Goal: Transaction & Acquisition: Purchase product/service

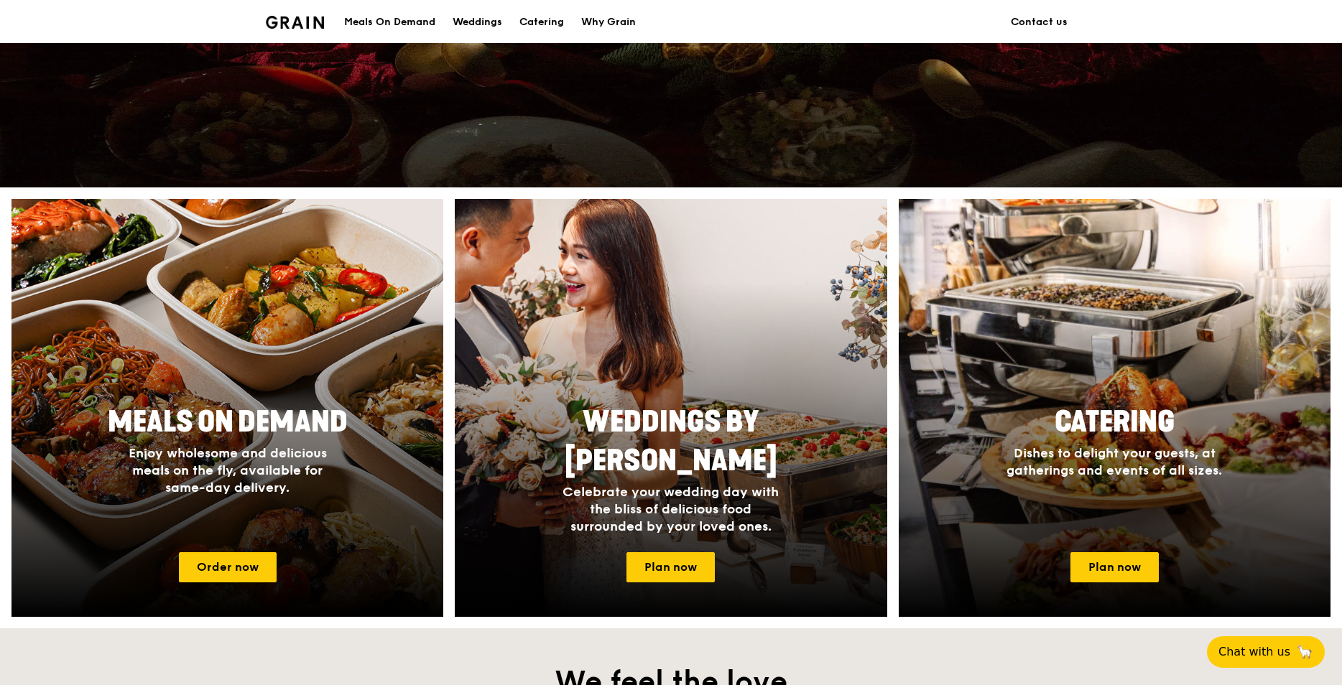
scroll to position [431, 0]
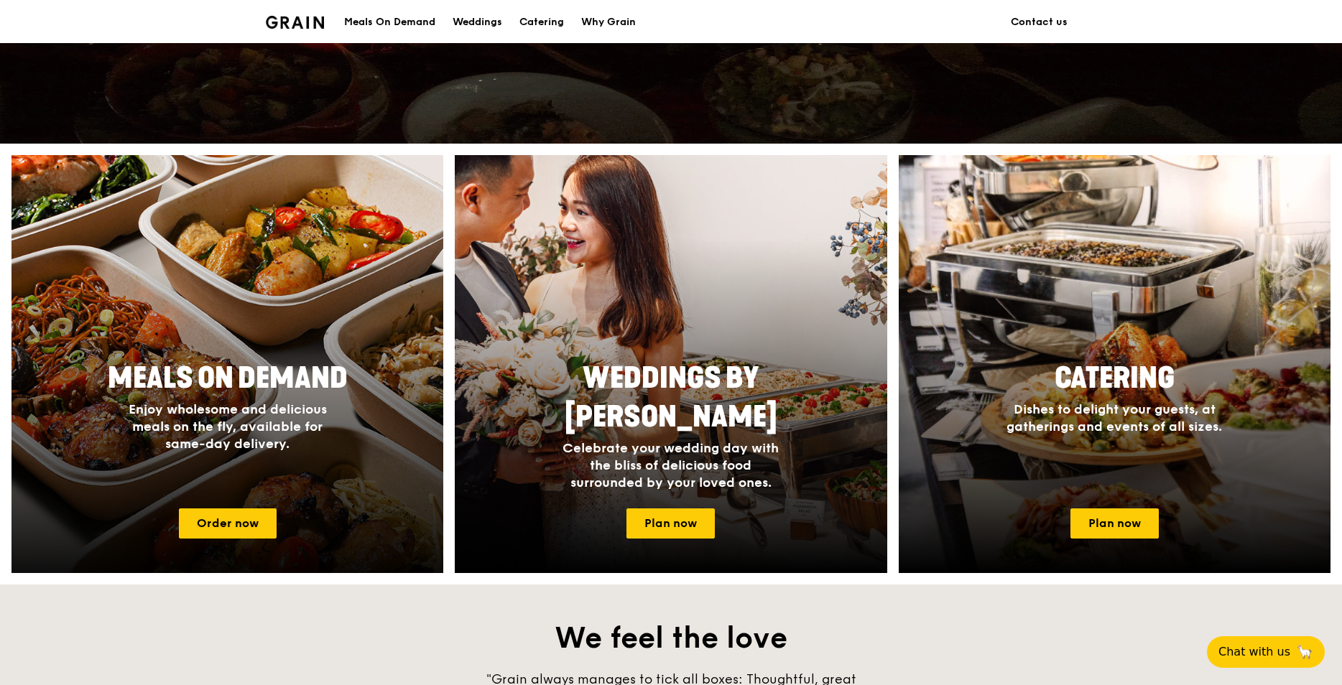
click at [221, 381] on span "Meals On Demand" at bounding box center [228, 378] width 240 height 34
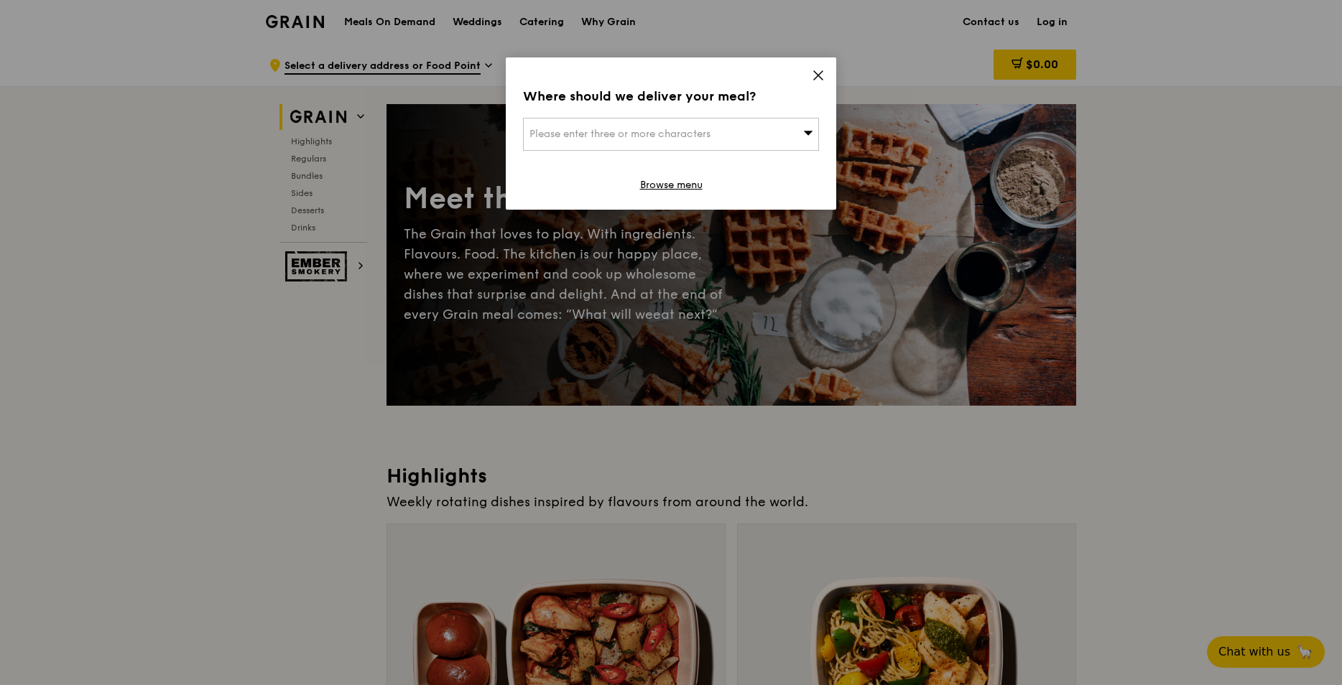
click at [662, 129] on span "Please enter three or more characters" at bounding box center [619, 134] width 181 height 12
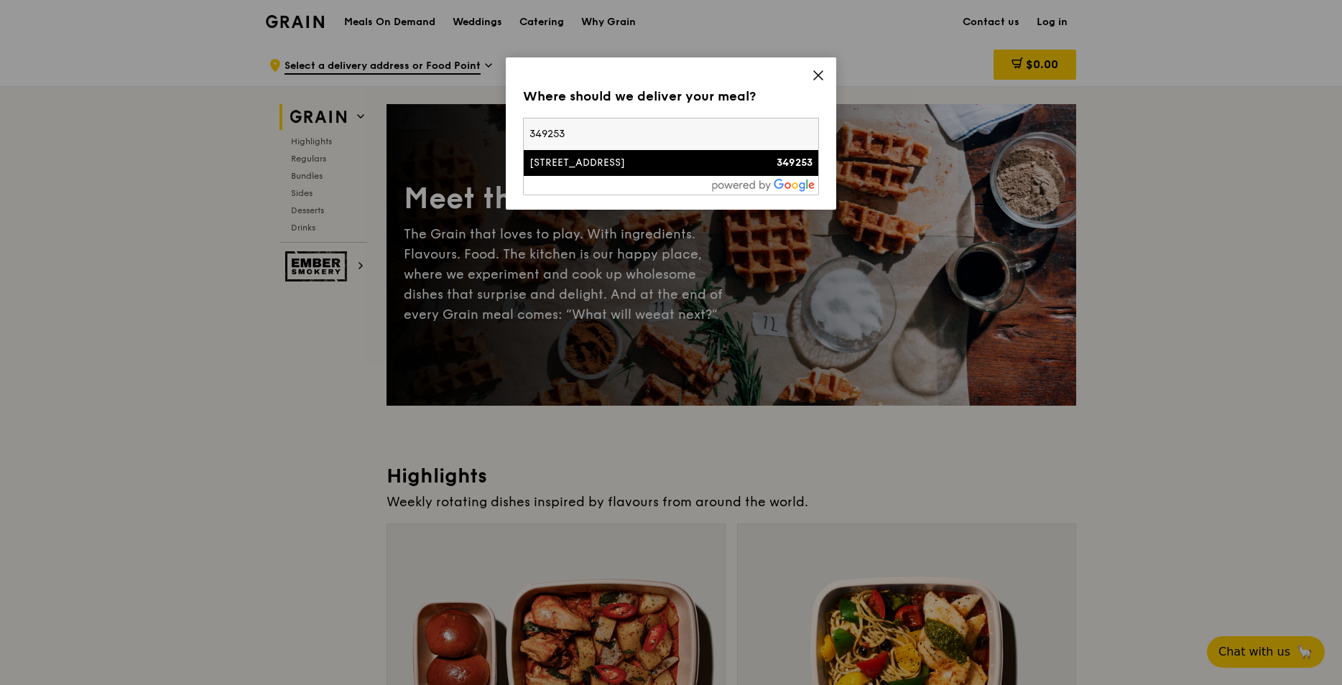
type input "349253"
click at [575, 157] on div "[STREET_ADDRESS]" at bounding box center [635, 163] width 213 height 14
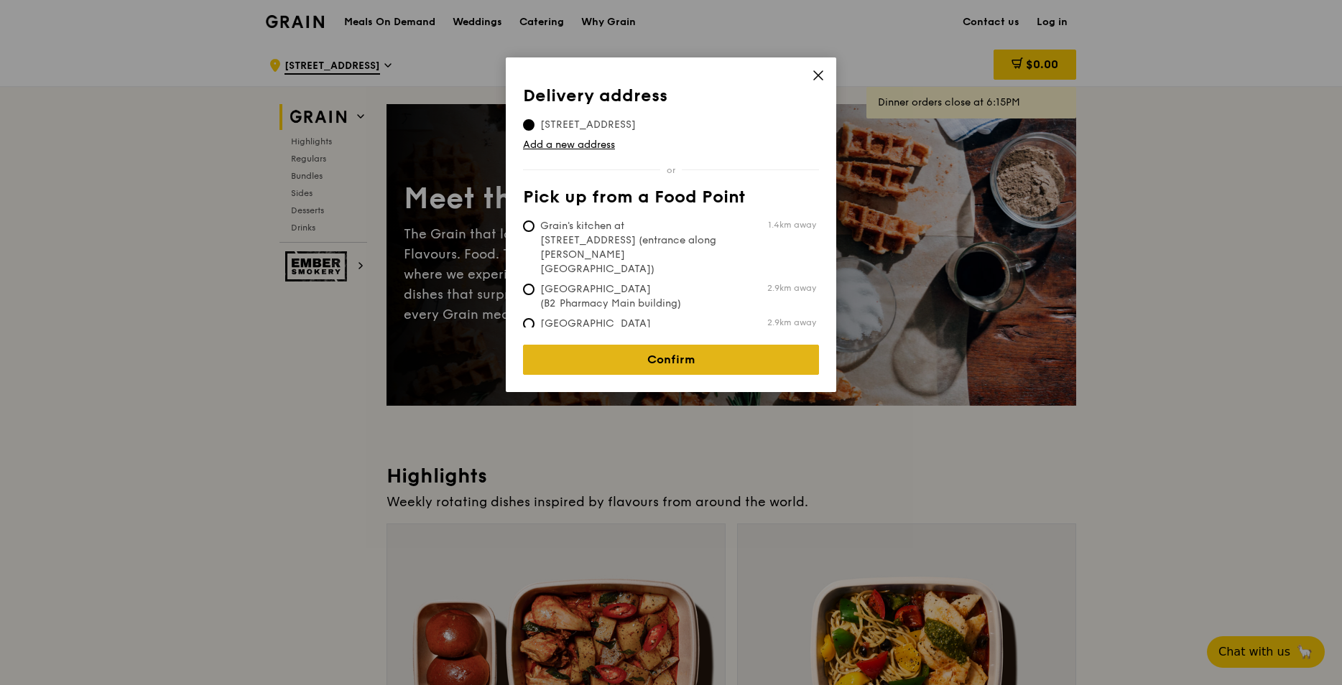
click at [649, 357] on link "Confirm" at bounding box center [671, 360] width 296 height 30
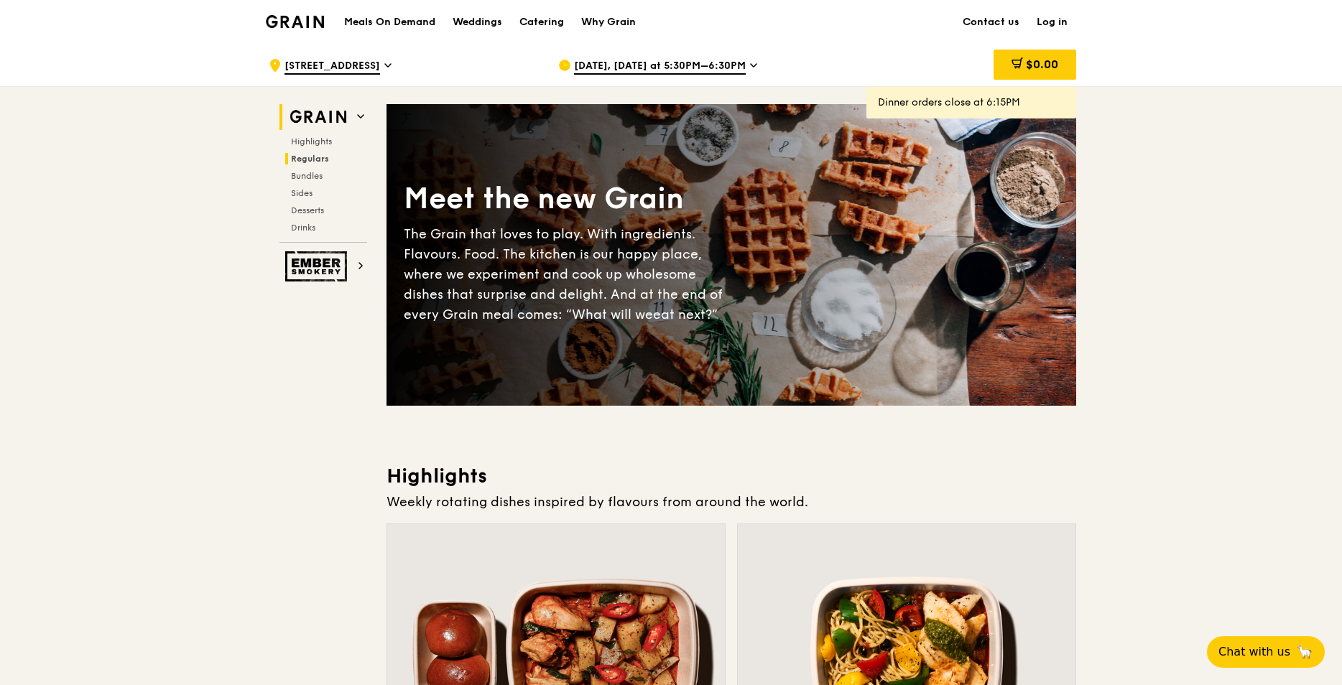
click at [311, 160] on span "Regulars" at bounding box center [310, 159] width 38 height 10
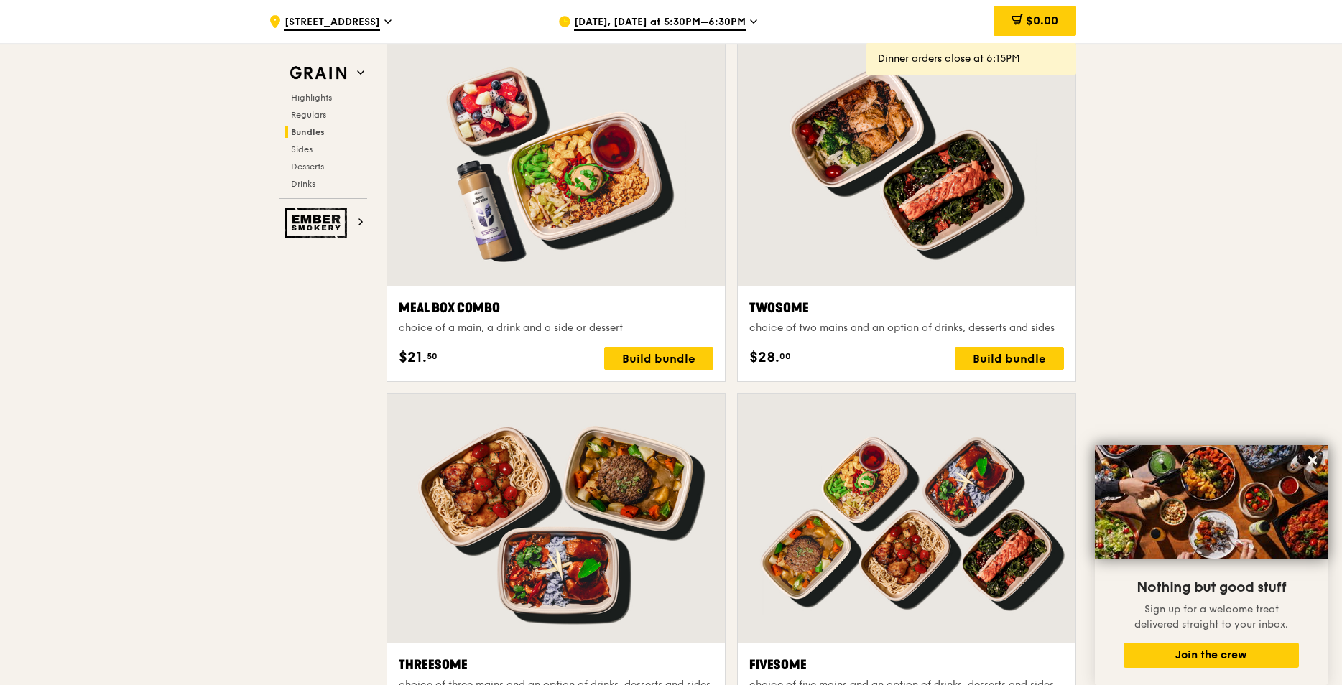
scroll to position [2166, 0]
